Goal: Navigation & Orientation: Find specific page/section

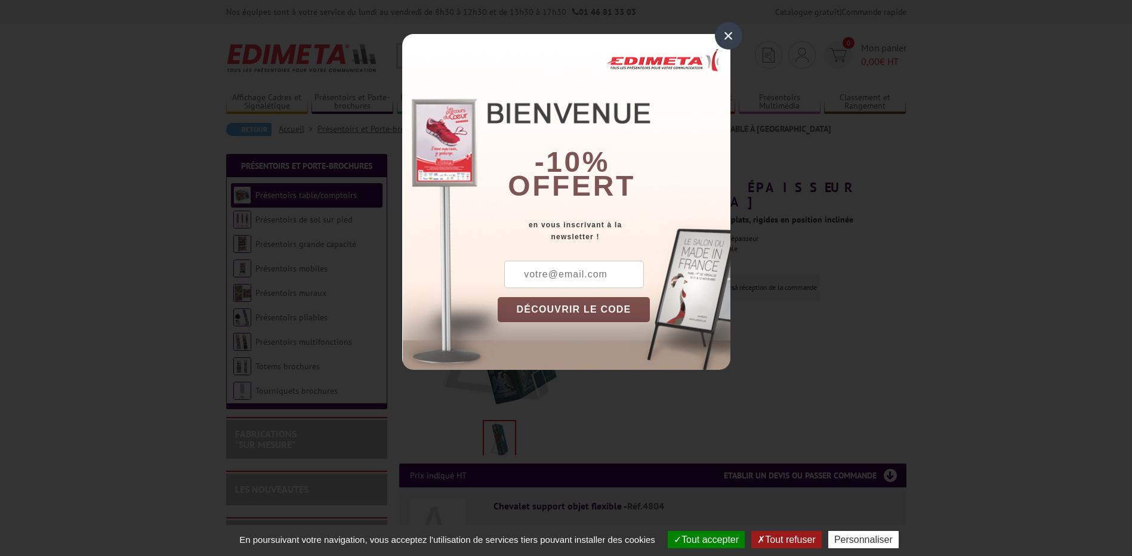
click at [731, 32] on div "×" at bounding box center [728, 35] width 27 height 27
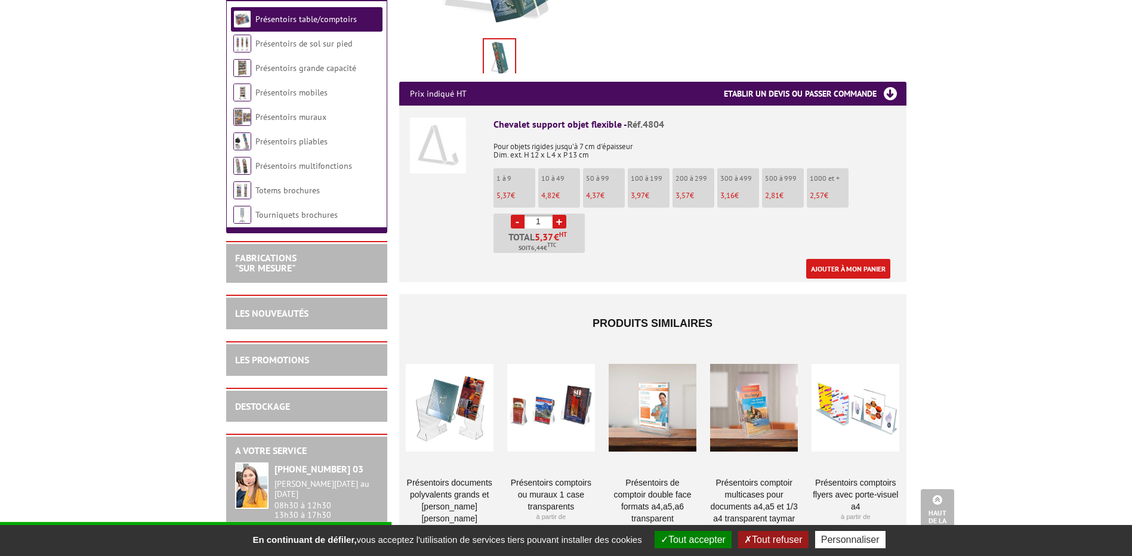
scroll to position [446, 0]
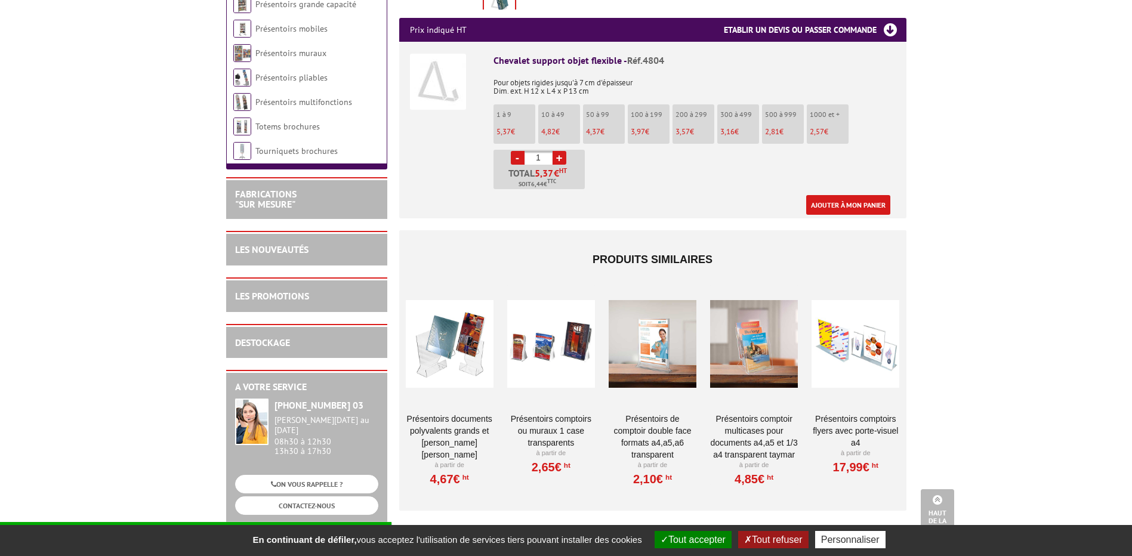
click at [441, 348] on div at bounding box center [450, 344] width 88 height 119
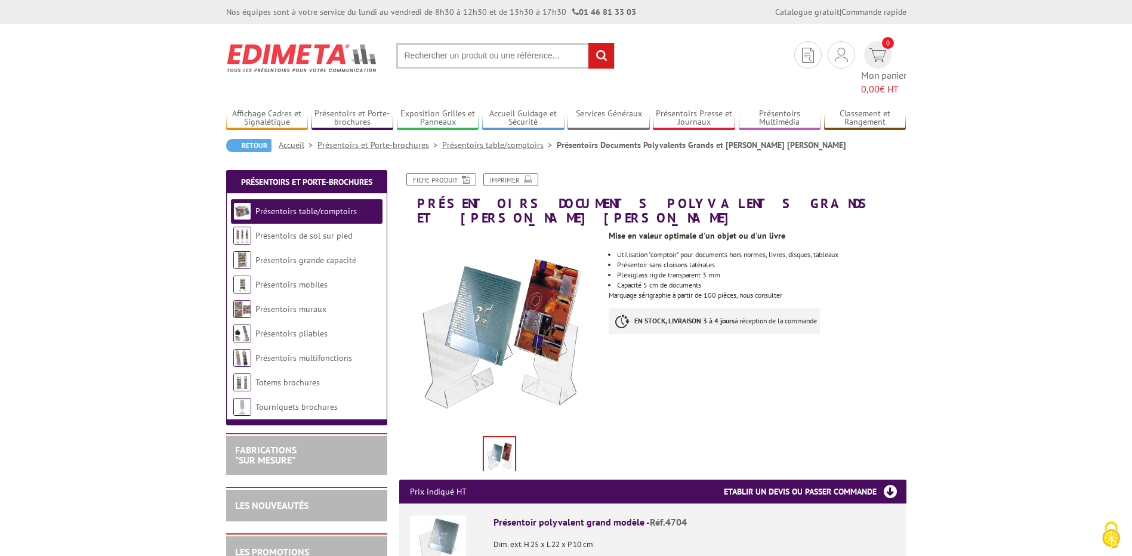
click at [474, 342] on img at bounding box center [499, 331] width 201 height 201
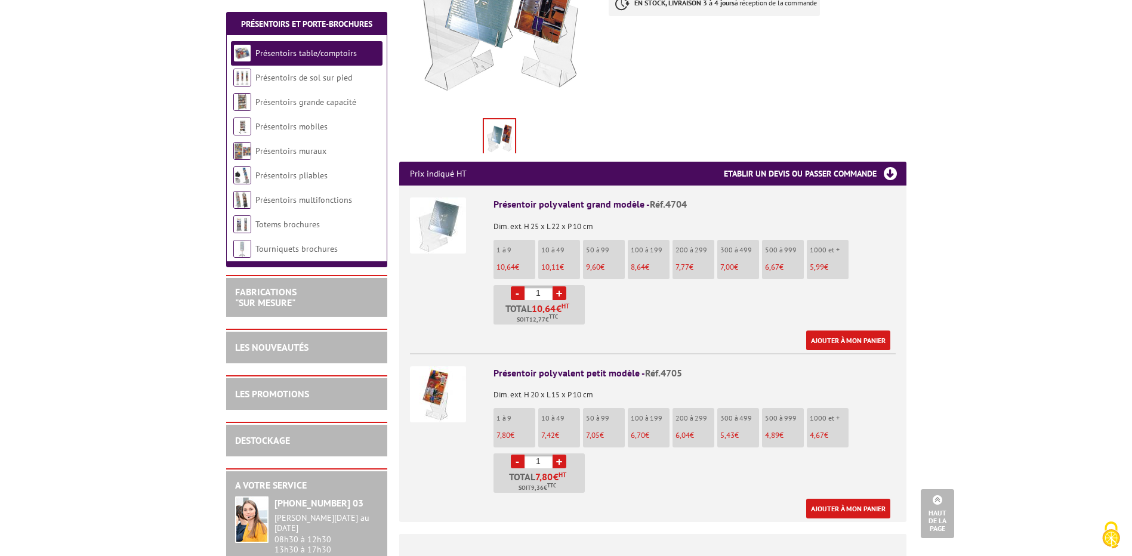
scroll to position [64, 0]
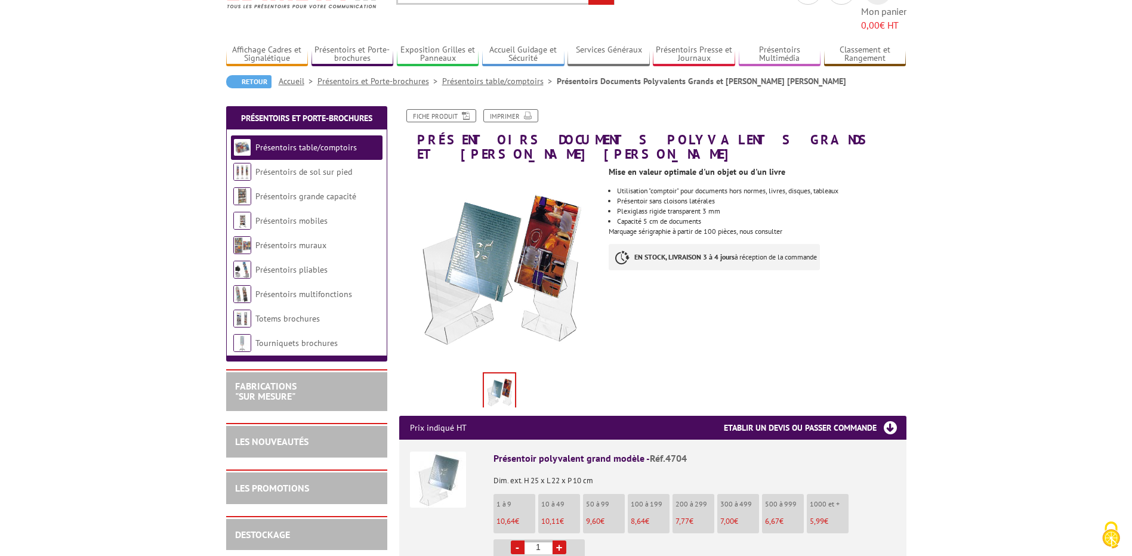
click at [461, 76] on link "Présentoirs table/comptoirs" at bounding box center [499, 81] width 115 height 11
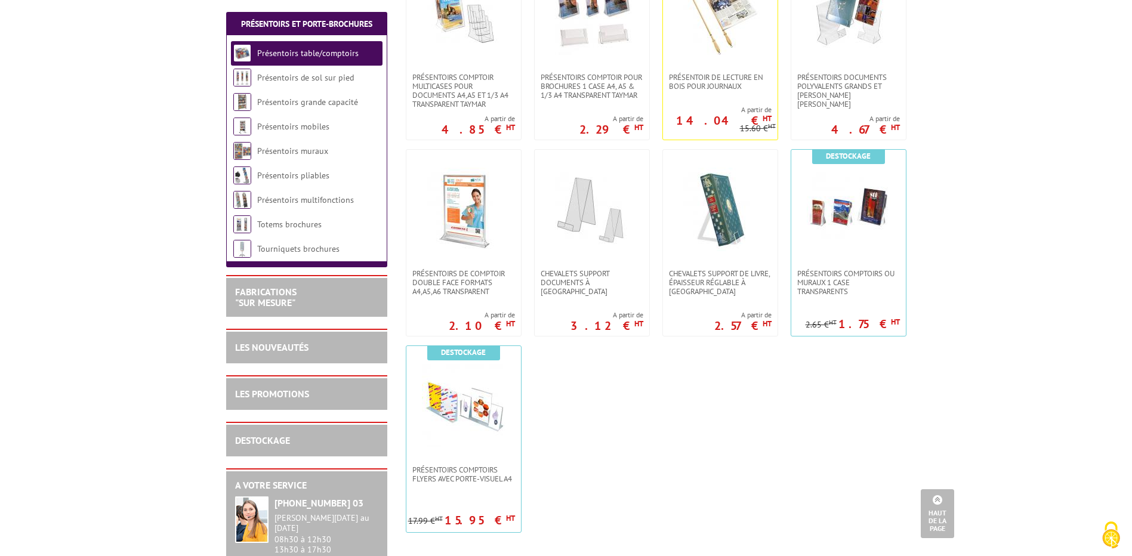
scroll to position [127, 0]
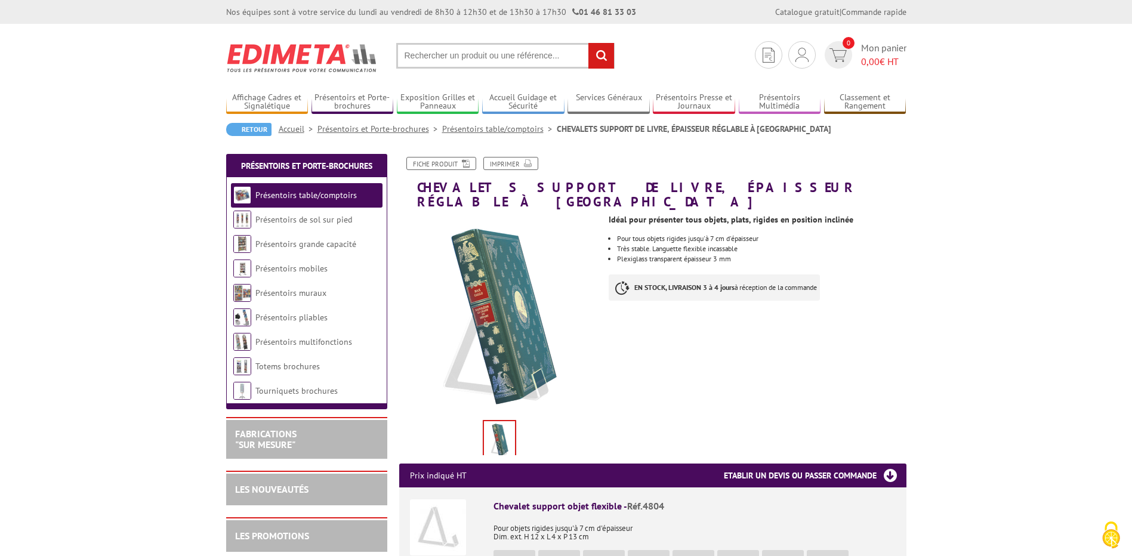
click at [512, 131] on link "Présentoirs table/comptoirs" at bounding box center [499, 128] width 115 height 11
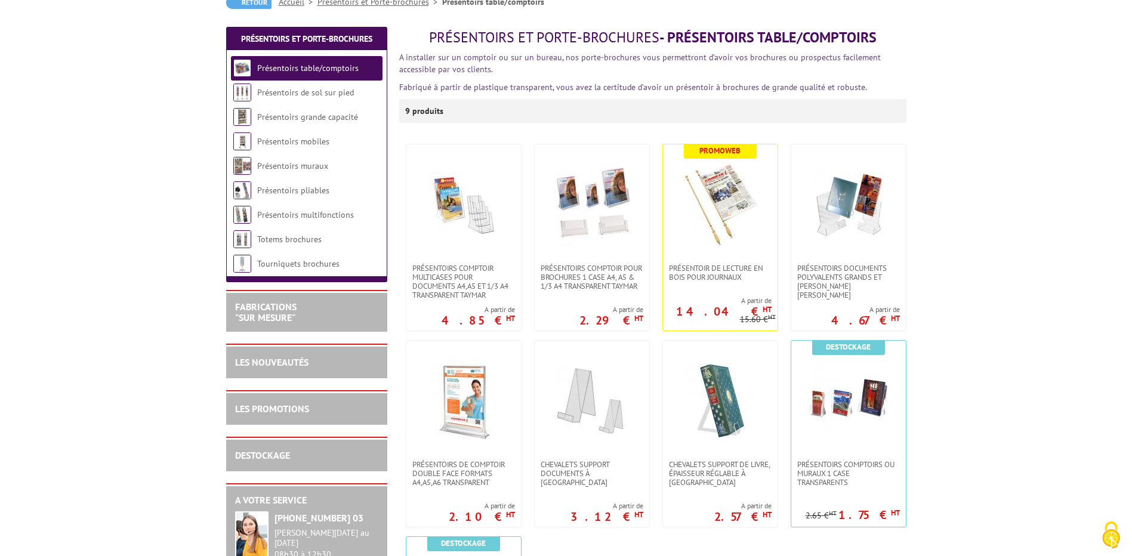
scroll to position [255, 0]
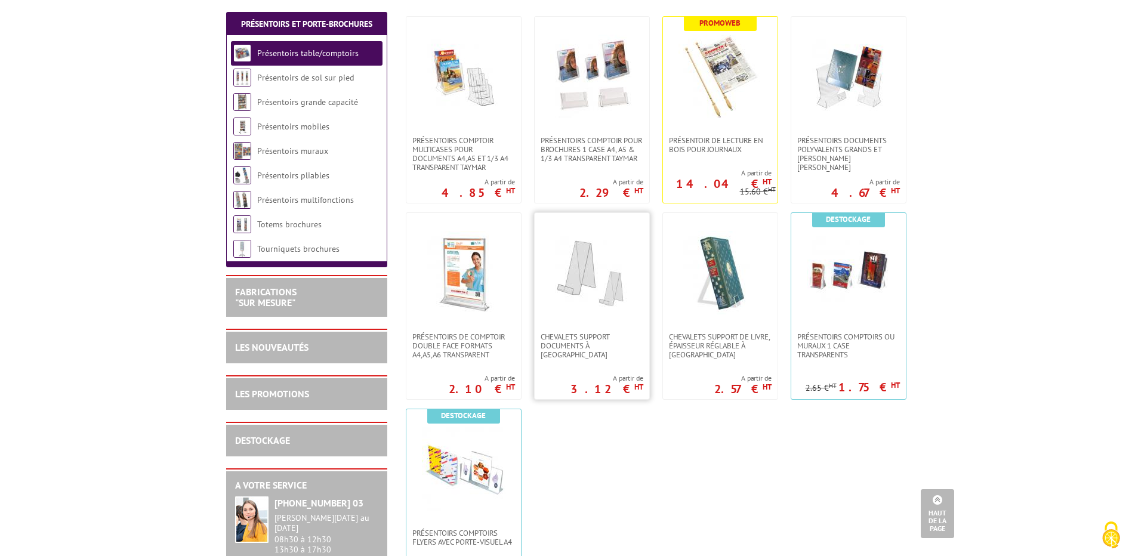
click at [573, 270] on img at bounding box center [592, 273] width 84 height 84
